Goal: Find specific page/section: Find specific page/section

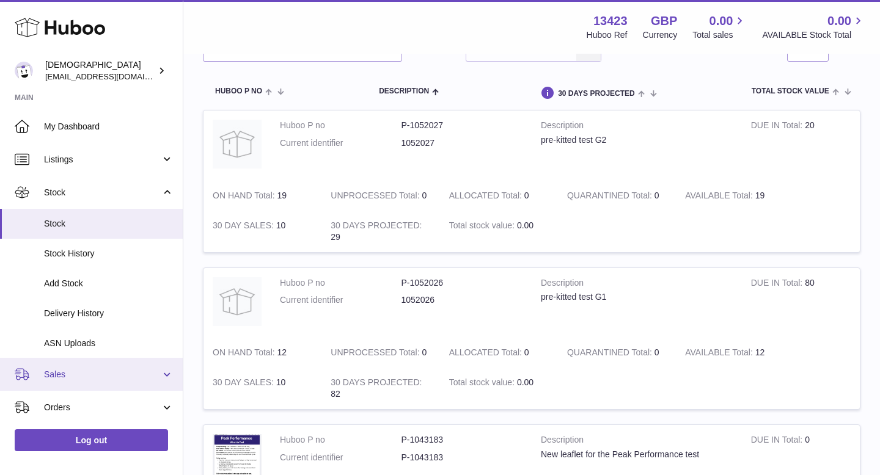
click at [54, 381] on link "Sales" at bounding box center [91, 374] width 183 height 33
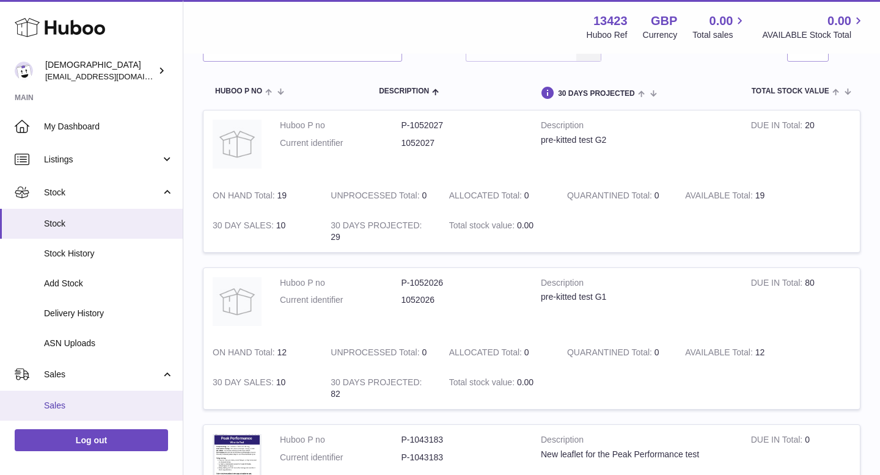
click at [63, 400] on link "Sales" at bounding box center [91, 406] width 183 height 30
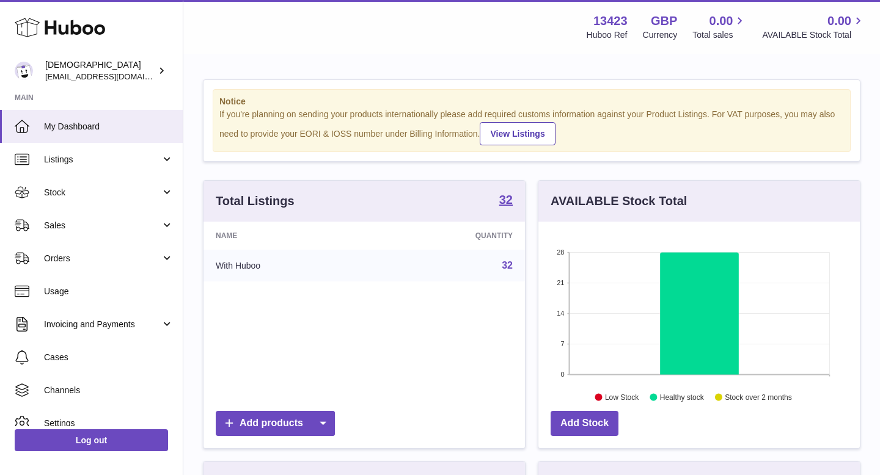
scroll to position [191, 321]
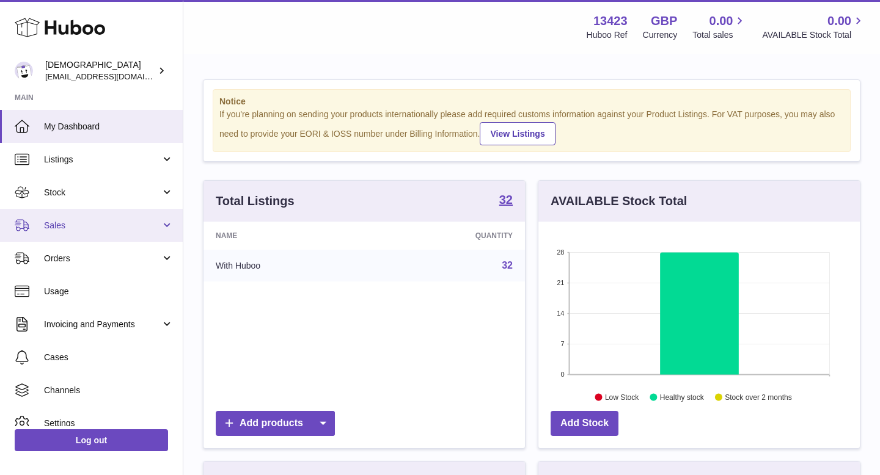
click at [58, 220] on span "Sales" at bounding box center [102, 226] width 117 height 12
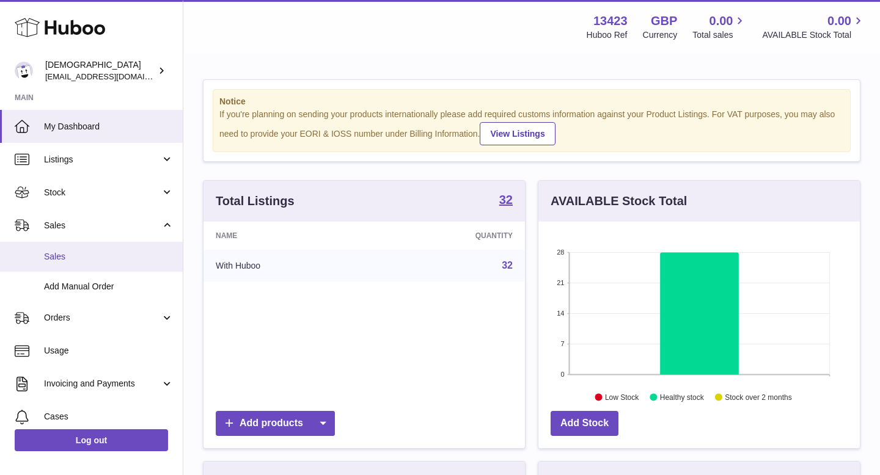
click at [67, 258] on span "Sales" at bounding box center [109, 257] width 130 height 12
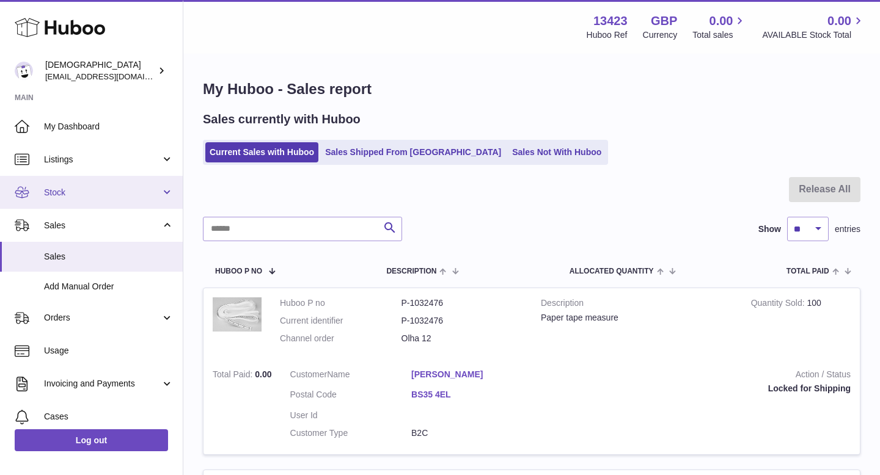
click at [60, 188] on span "Stock" at bounding box center [102, 193] width 117 height 12
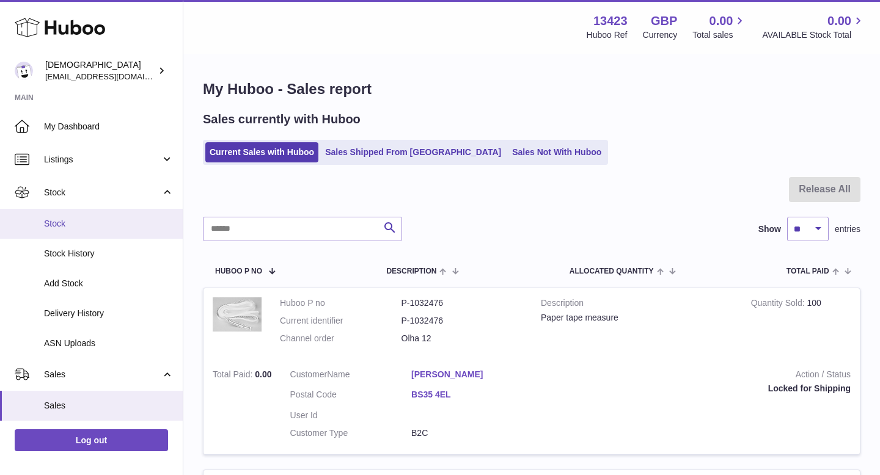
click at [61, 224] on span "Stock" at bounding box center [109, 224] width 130 height 12
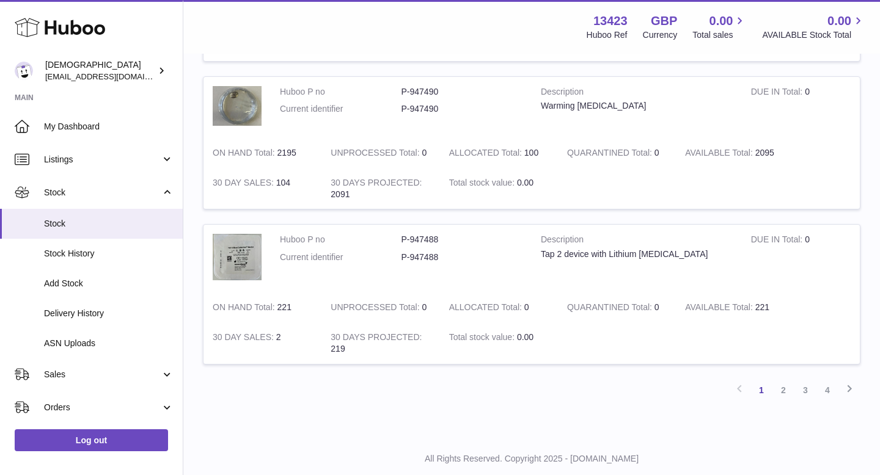
scroll to position [1482, 0]
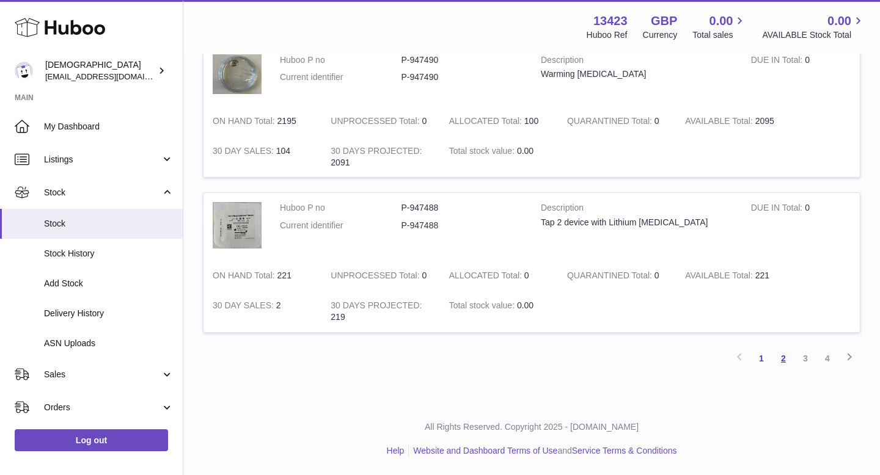
click at [783, 360] on link "2" at bounding box center [783, 359] width 22 height 22
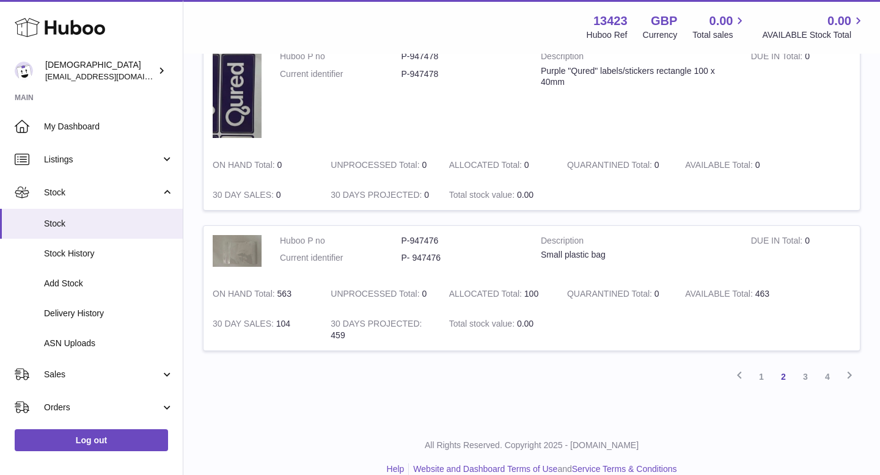
scroll to position [1386, 0]
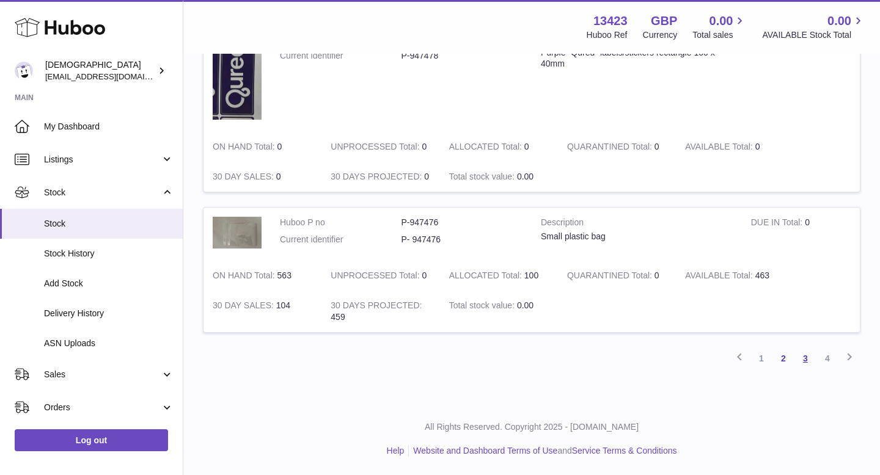
click at [808, 359] on link "3" at bounding box center [805, 359] width 22 height 22
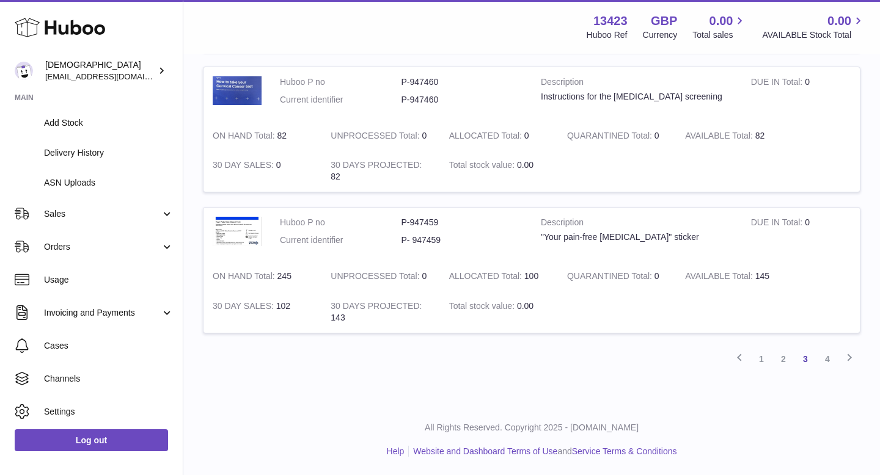
scroll to position [172, 0]
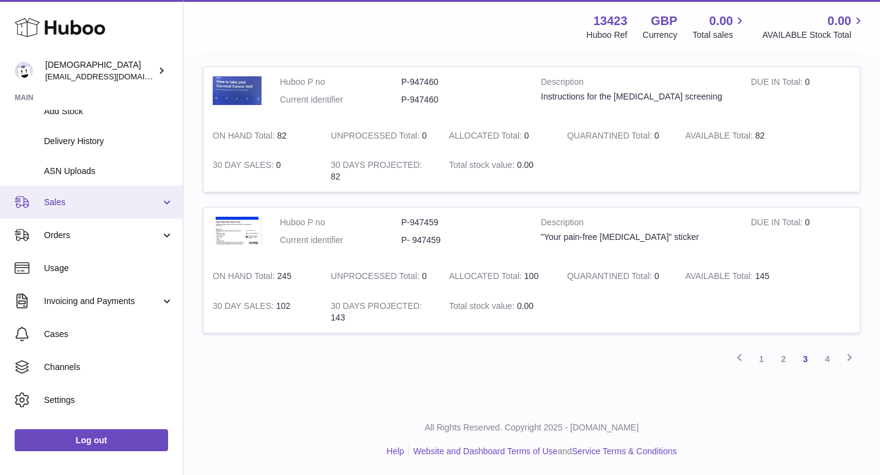
click at [100, 207] on span "Sales" at bounding box center [102, 203] width 117 height 12
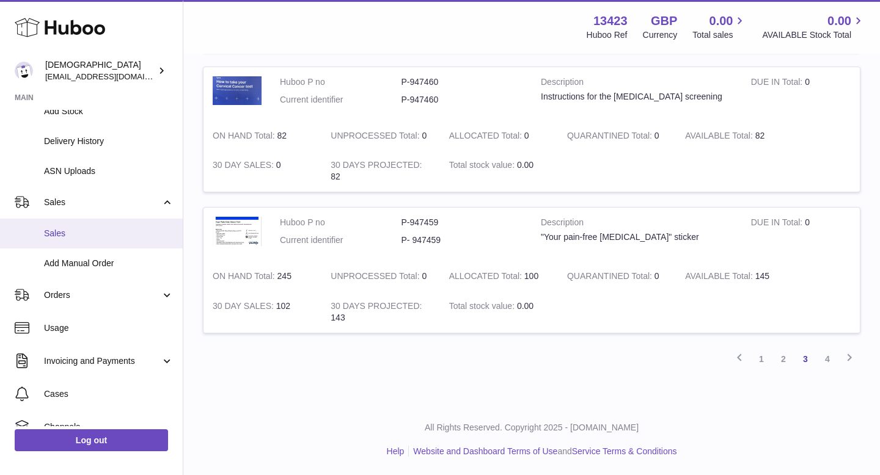
click at [95, 227] on link "Sales" at bounding box center [91, 234] width 183 height 30
